Goal: Task Accomplishment & Management: Use online tool/utility

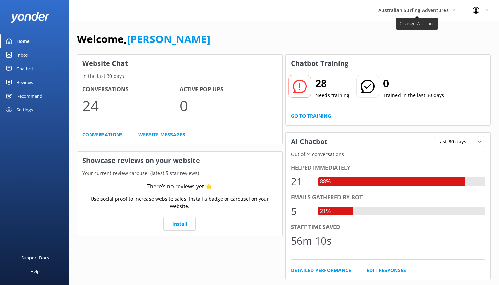
click at [415, 10] on span "Australian Surfing Adventures" at bounding box center [413, 10] width 70 height 7
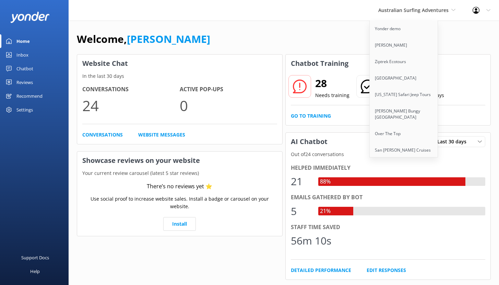
click at [324, 26] on div "Welcome, Noah Website Chat In the last 30 days Conversations 24 Active Pop-ups …" at bounding box center [284, 236] width 431 height 431
click at [24, 67] on div "Chatbot" at bounding box center [24, 69] width 17 height 14
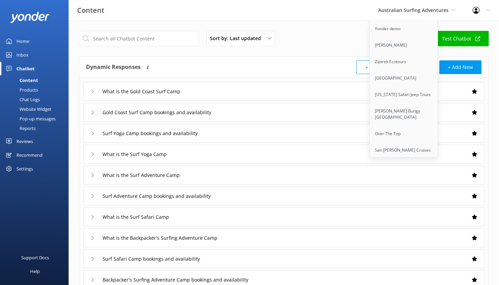
click at [30, 129] on div "Reports" at bounding box center [20, 129] width 32 height 10
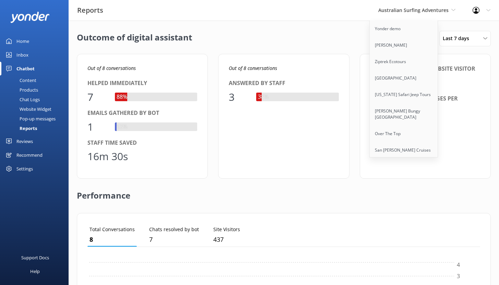
scroll to position [64, 388]
click at [360, 47] on div "Outcome of digital assistant [DATE] - [DATE] Last 7 days Last 7 days Last 30 da…" at bounding box center [284, 250] width 431 height 458
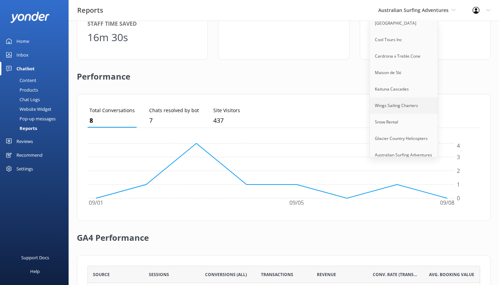
scroll to position [193, 0]
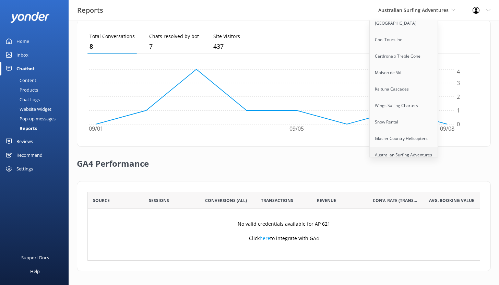
click at [403, 147] on link "Australian Surfing Adventures" at bounding box center [404, 155] width 69 height 16
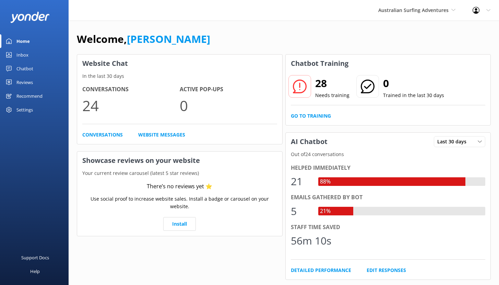
click at [28, 67] on div "Chatbot" at bounding box center [24, 69] width 17 height 14
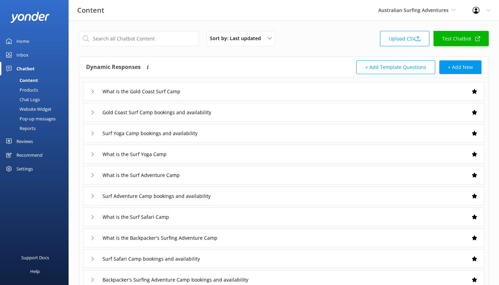
click at [31, 129] on div "Reports" at bounding box center [20, 129] width 32 height 10
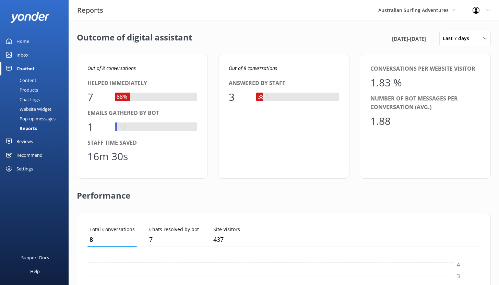
scroll to position [64, 388]
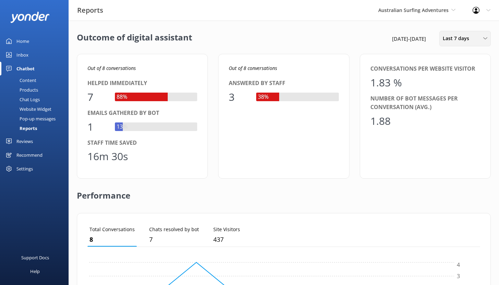
click at [473, 35] on div "Last 7 days" at bounding box center [465, 39] width 48 height 8
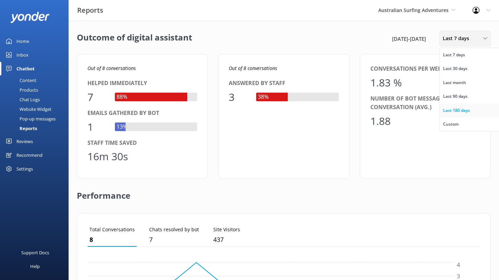
click at [462, 112] on div "Last 180 days" at bounding box center [456, 110] width 27 height 7
